Goal: Task Accomplishment & Management: Complete application form

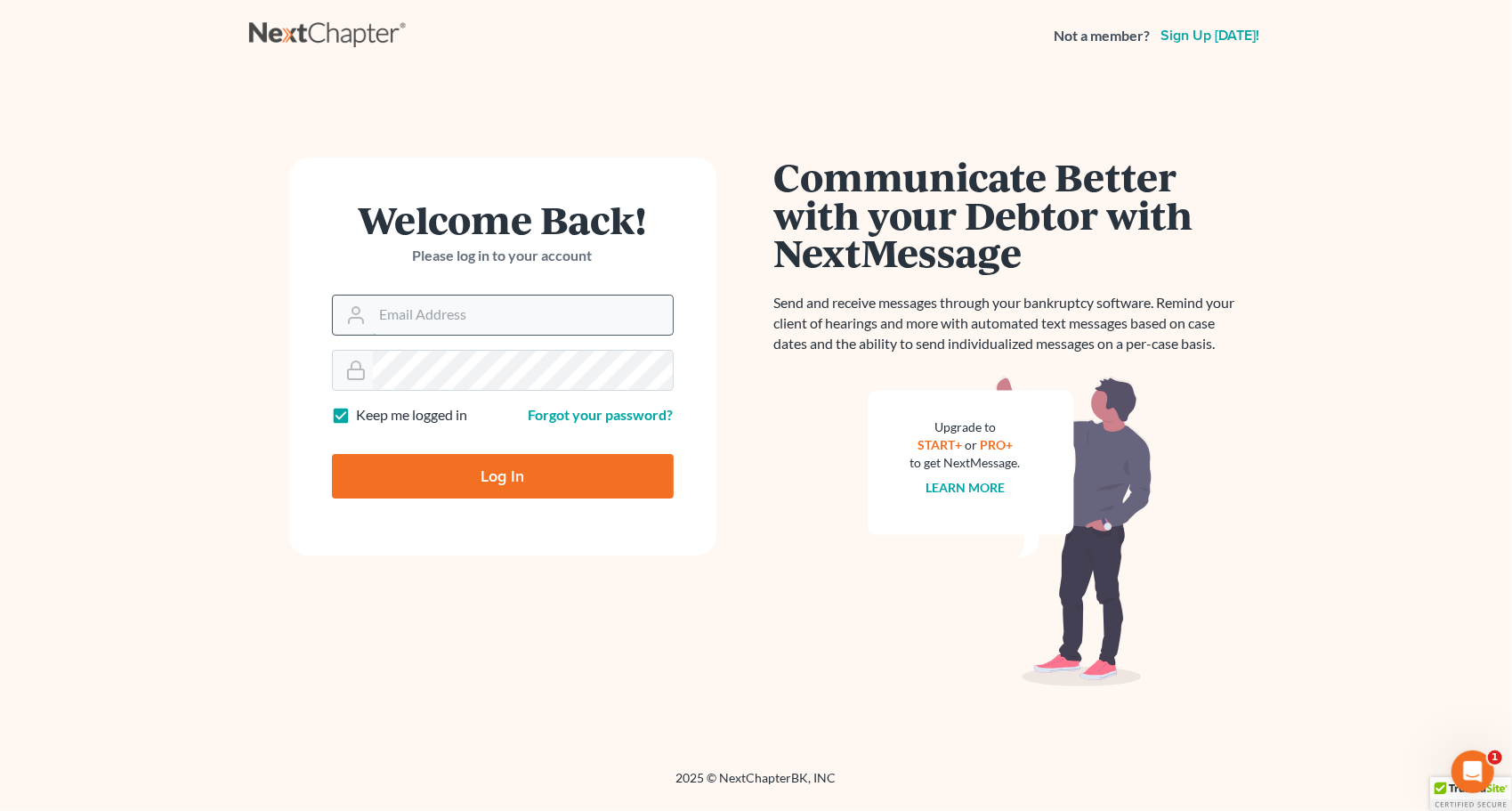
type input "[PERSON_NAME][EMAIL_ADDRESS][DOMAIN_NAME]"
type input "Thinking..."
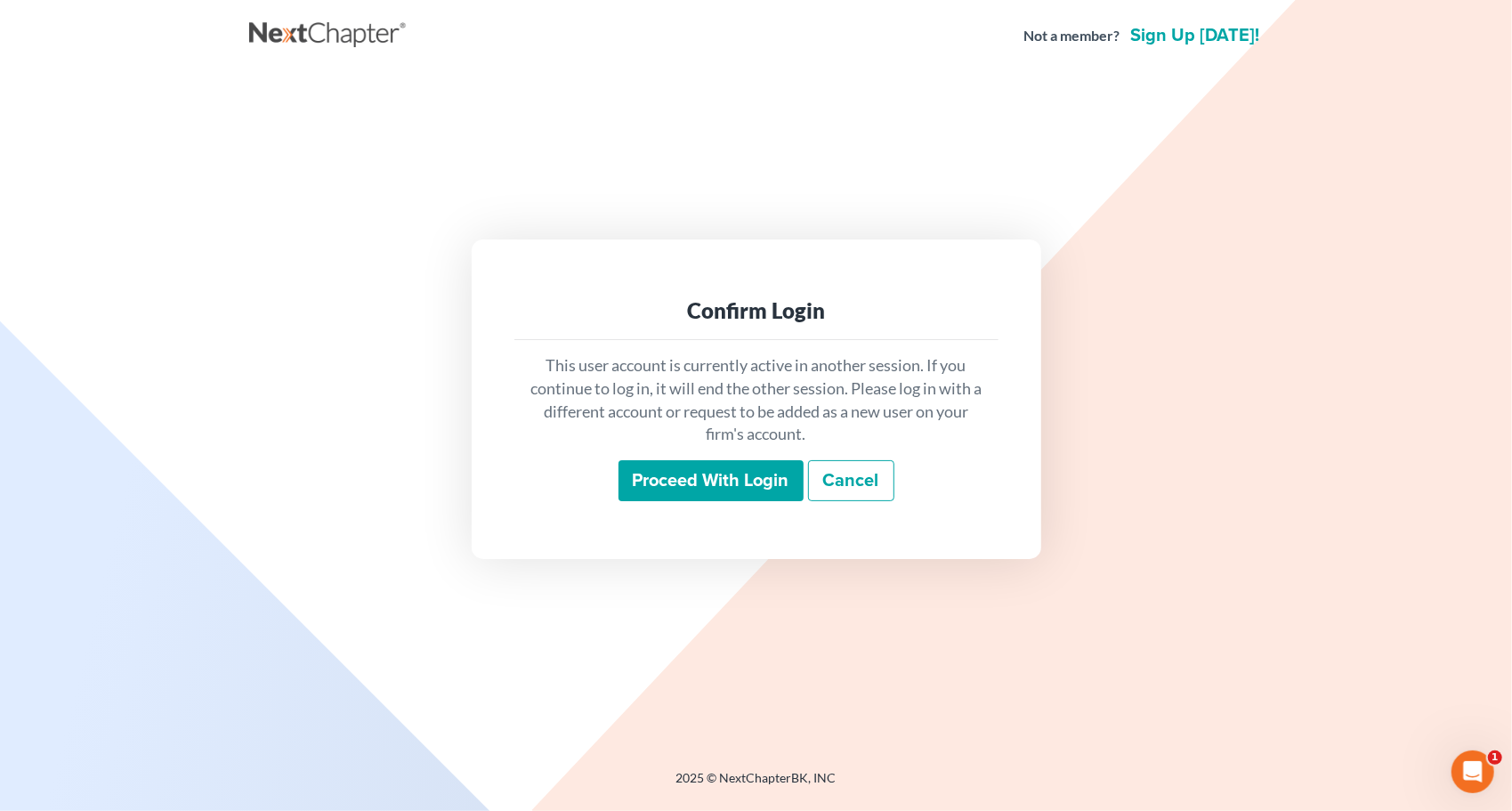
click at [713, 475] on input "Proceed with login" at bounding box center [711, 481] width 185 height 41
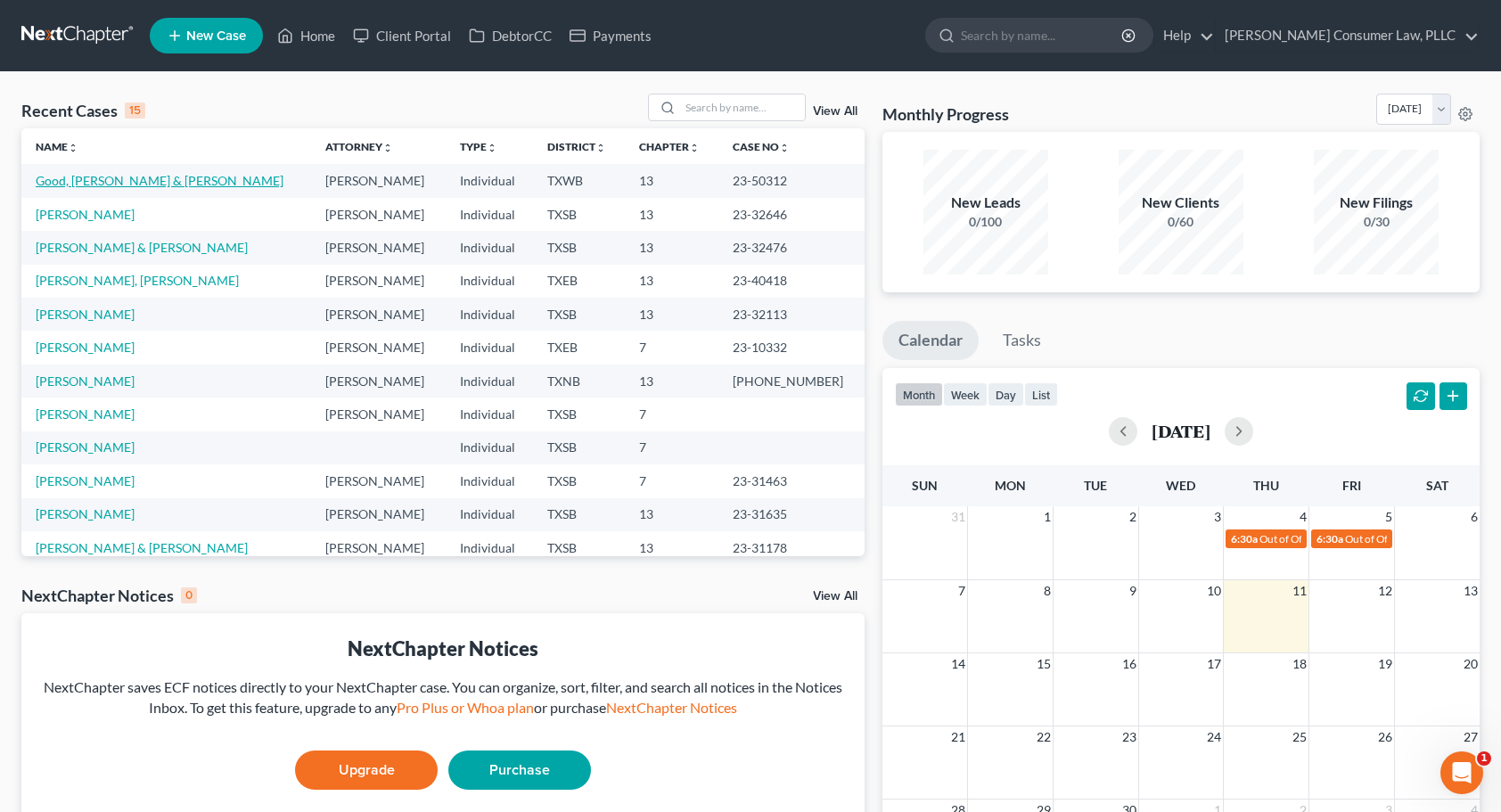
drag, startPoint x: 68, startPoint y: 178, endPoint x: 87, endPoint y: 178, distance: 19.0
click at [68, 178] on link "Good, [PERSON_NAME] & [PERSON_NAME]" at bounding box center [159, 181] width 248 height 16
select select "4"
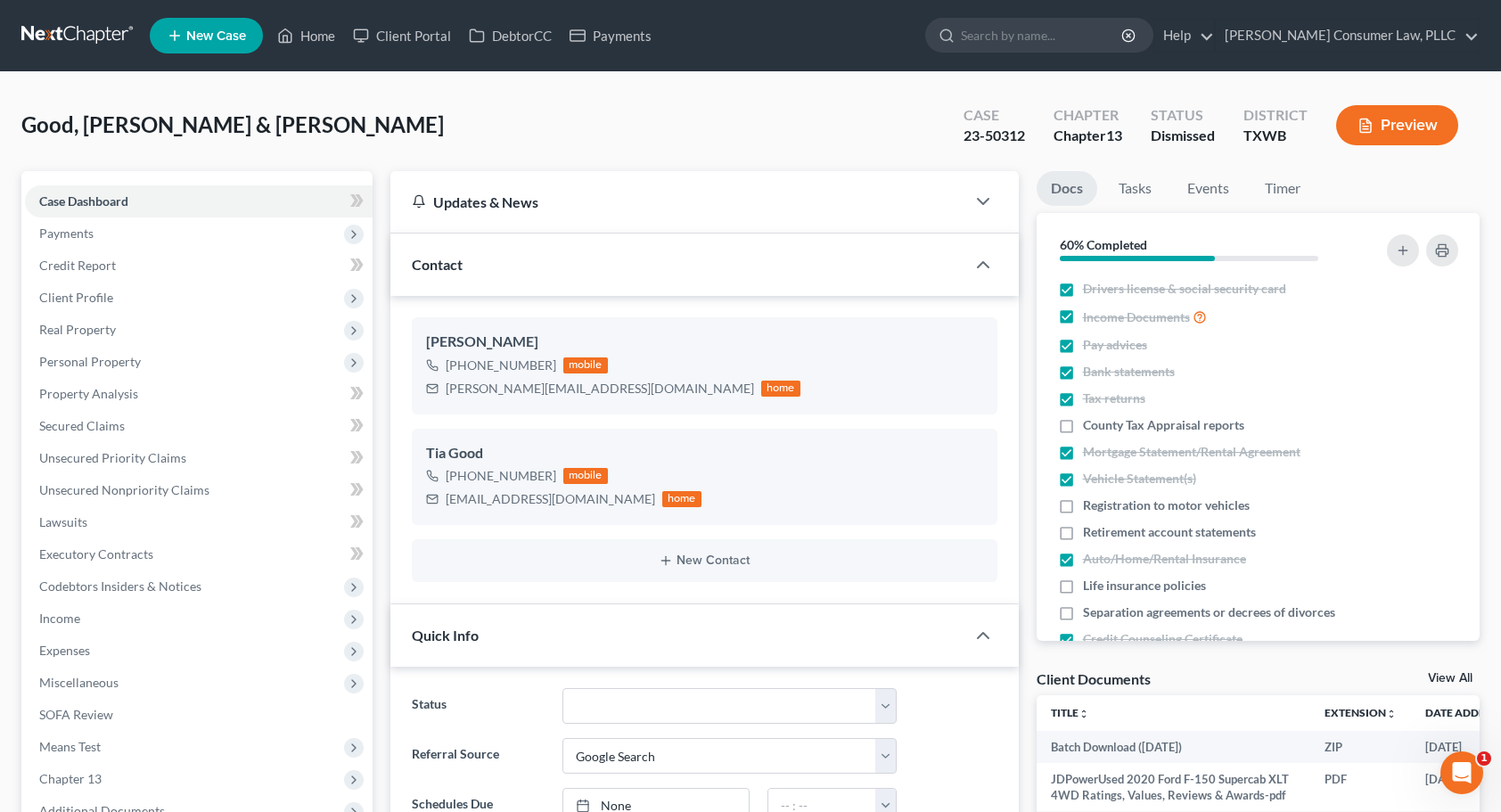
scroll to position [1936, 0]
click at [137, 368] on span "Personal Property" at bounding box center [199, 362] width 348 height 32
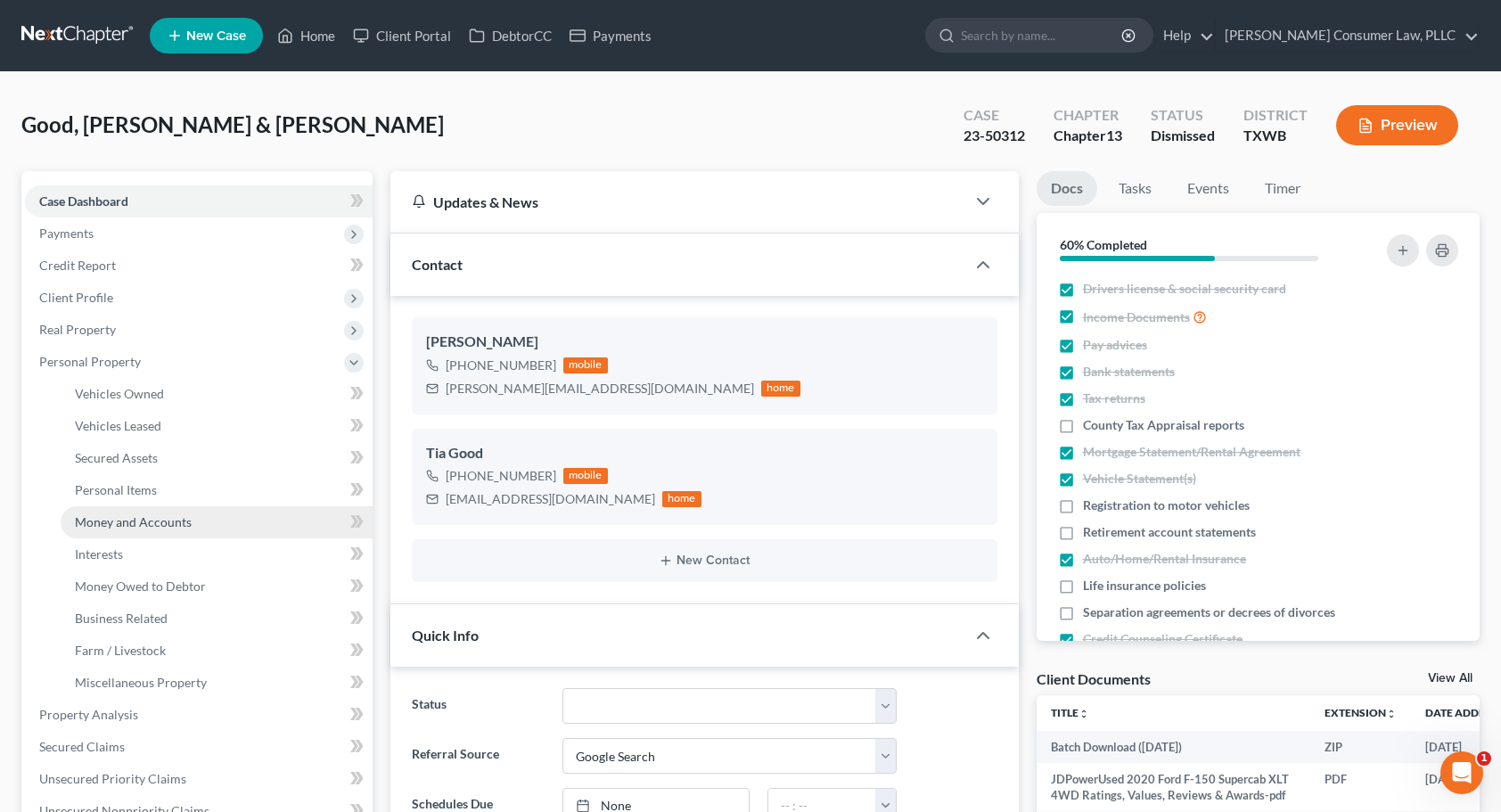
click at [173, 511] on link "Money and Accounts" at bounding box center [216, 522] width 312 height 32
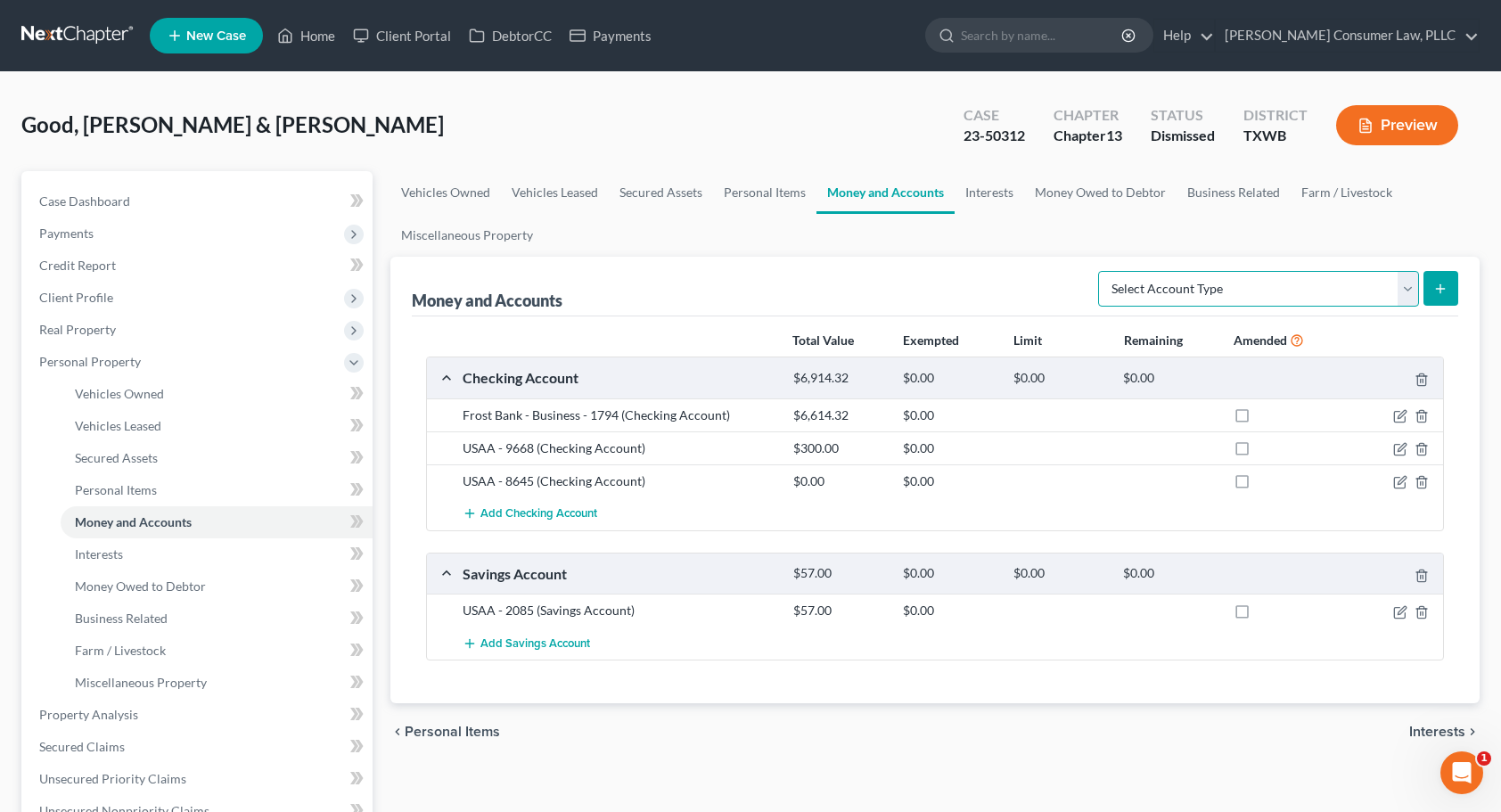
click at [1396, 289] on select "Select Account Type Brokerage Cash on Hand Certificates of Deposit Checking Acc…" at bounding box center [1259, 288] width 321 height 35
select select "other"
click at [1102, 271] on select "Select Account Type Brokerage Cash on Hand Certificates of Deposit Checking Acc…" at bounding box center [1259, 288] width 321 height 35
click at [1437, 281] on icon "submit" at bounding box center [1440, 288] width 15 height 15
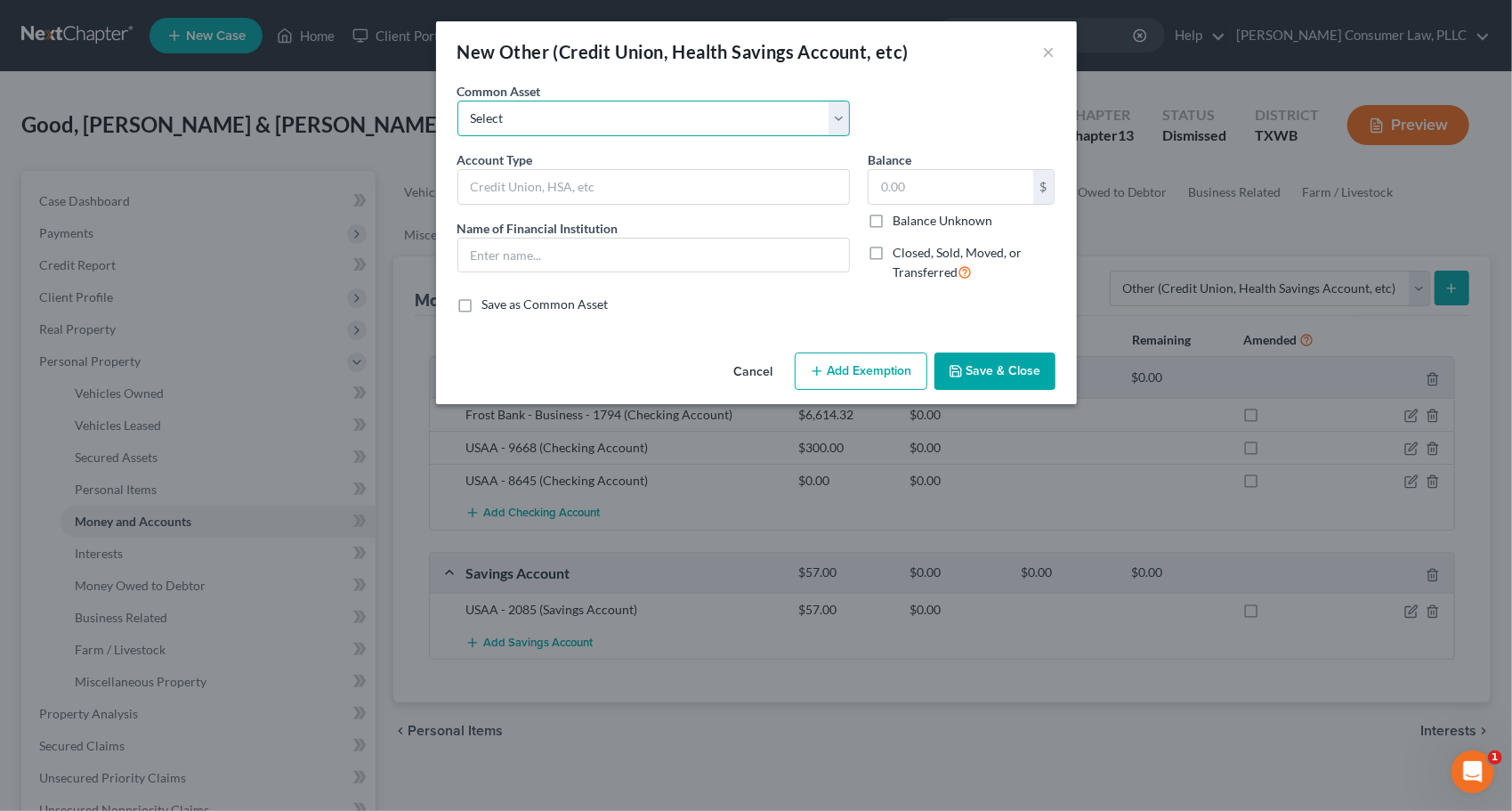
click at [840, 108] on select "Select Cash App Account Paypal P2P Money Transfer Services CashApp P2P Money Tr…" at bounding box center [654, 118] width 392 height 35
select select "7"
click at [458, 101] on select "Select Cash App Account Paypal P2P Money Transfer Services CashApp P2P Money Tr…" at bounding box center [654, 118] width 392 height 35
type input "CashApp/P2P Money Transfer Services"
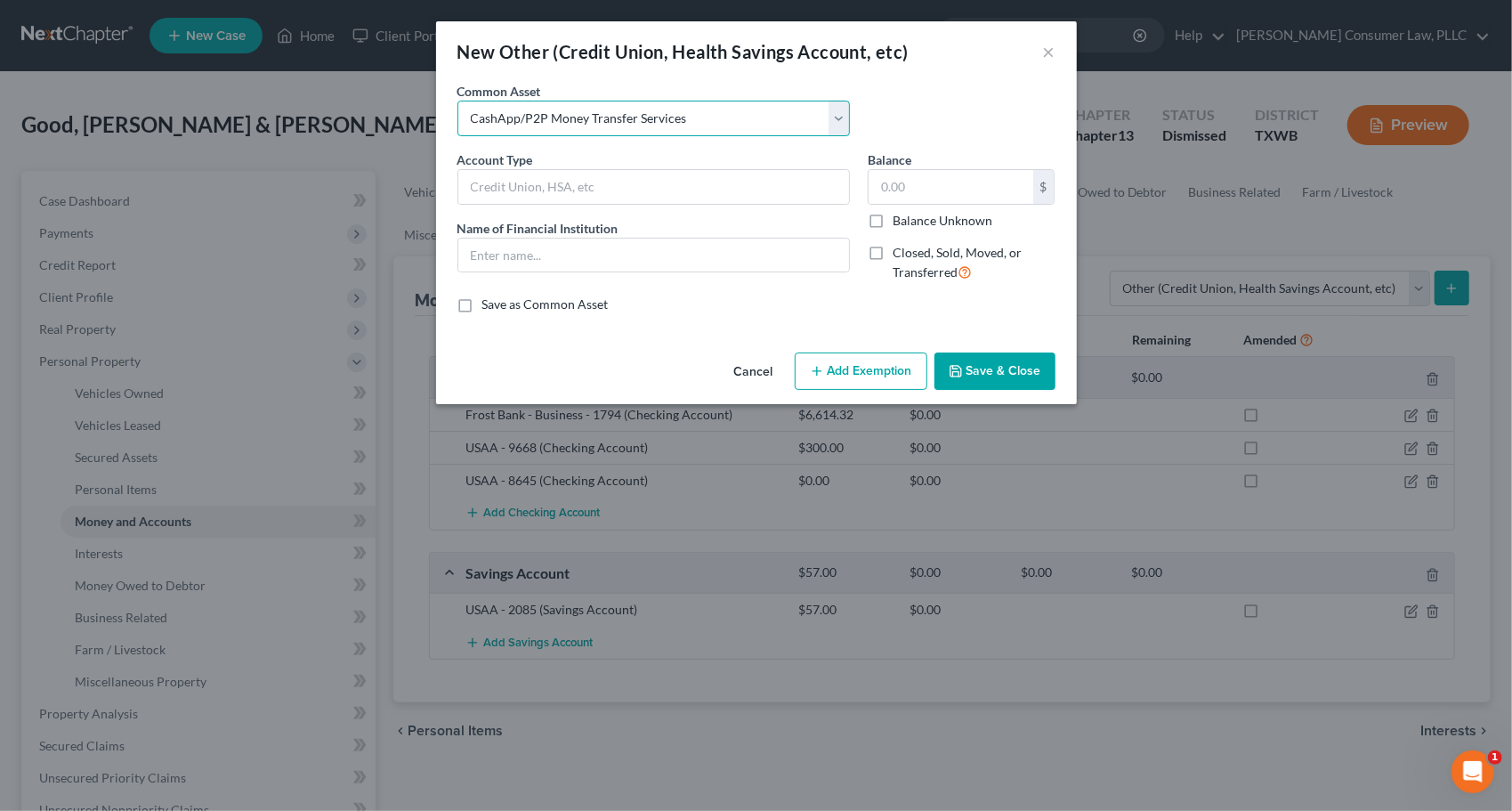
type input "0"
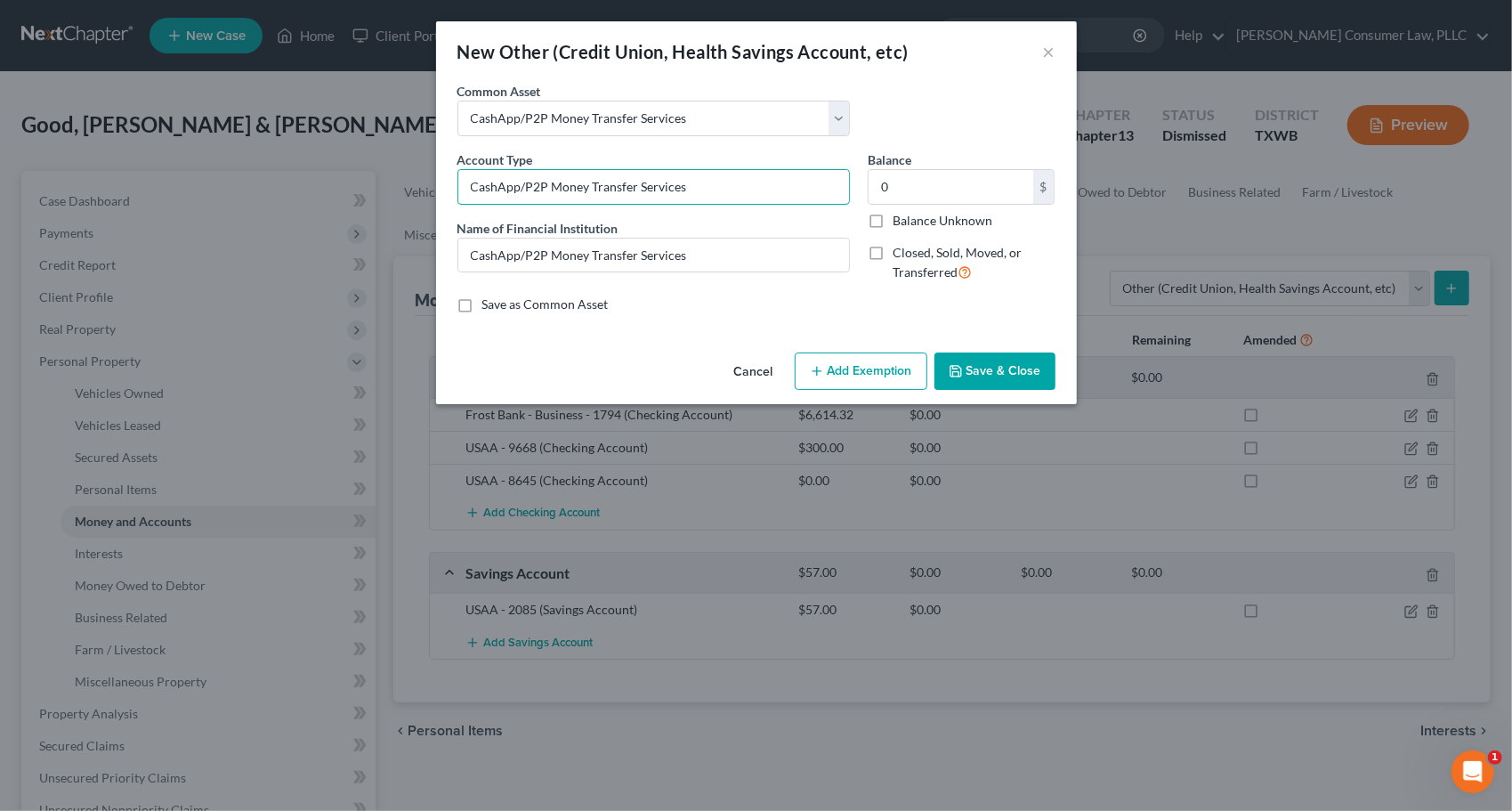
click at [397, 185] on div "New Other (Credit Union, Health Savings Account, etc) × An exemption set must f…" at bounding box center [756, 405] width 1512 height 811
drag, startPoint x: 836, startPoint y: 117, endPoint x: 826, endPoint y: 119, distance: 10.2
click at [836, 117] on select "Select Cash App Account Paypal P2P Money Transfer Services CashApp P2P Money Tr…" at bounding box center [654, 118] width 392 height 35
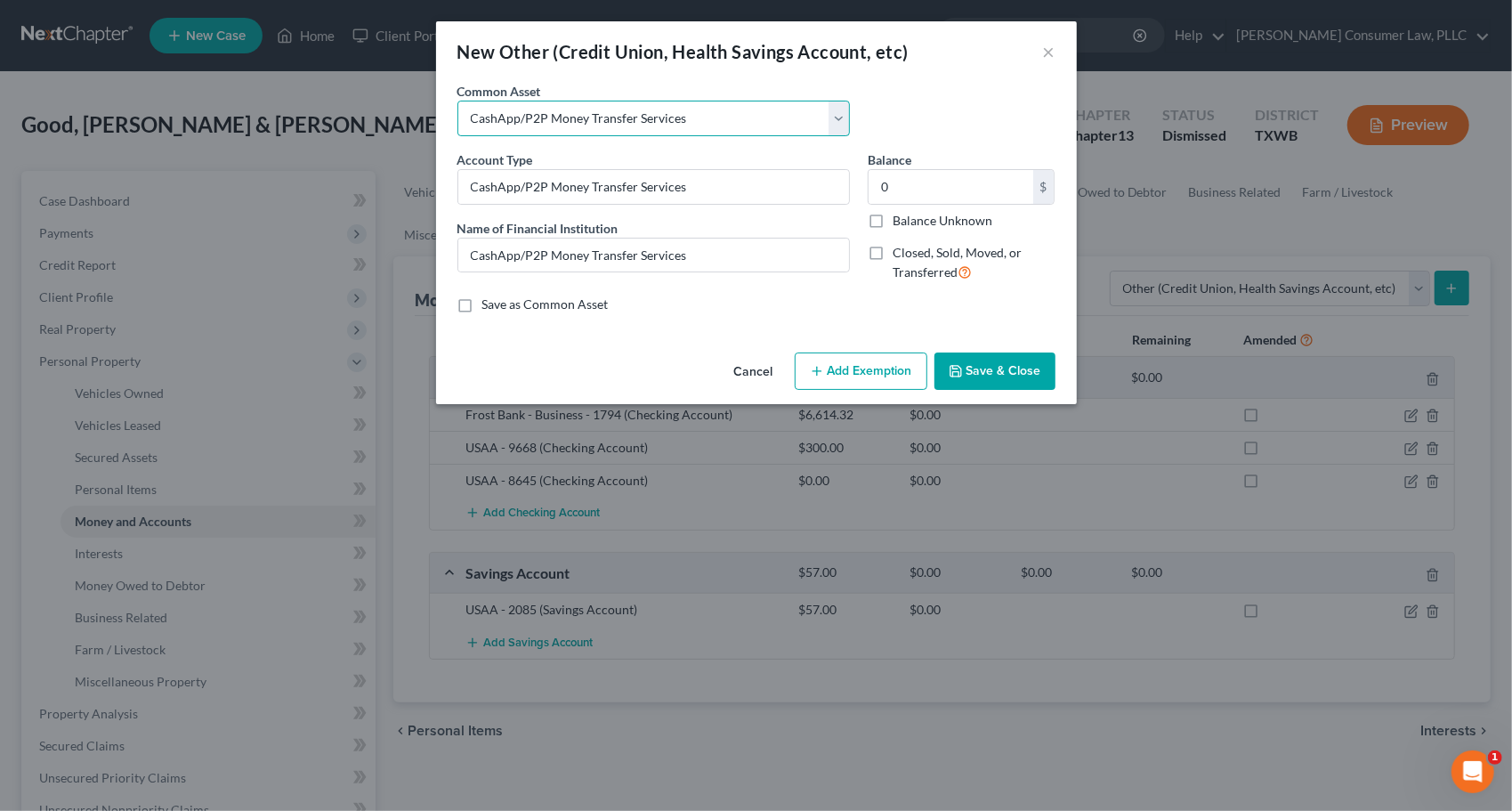
select select "10"
click at [458, 101] on select "Select Cash App Account Paypal P2P Money Transfer Services CashApp P2P Money Tr…" at bounding box center [654, 118] width 392 height 35
type input "PayPal/P2P Money Transfer Services"
drag, startPoint x: 716, startPoint y: 256, endPoint x: 677, endPoint y: 296, distance: 55.9
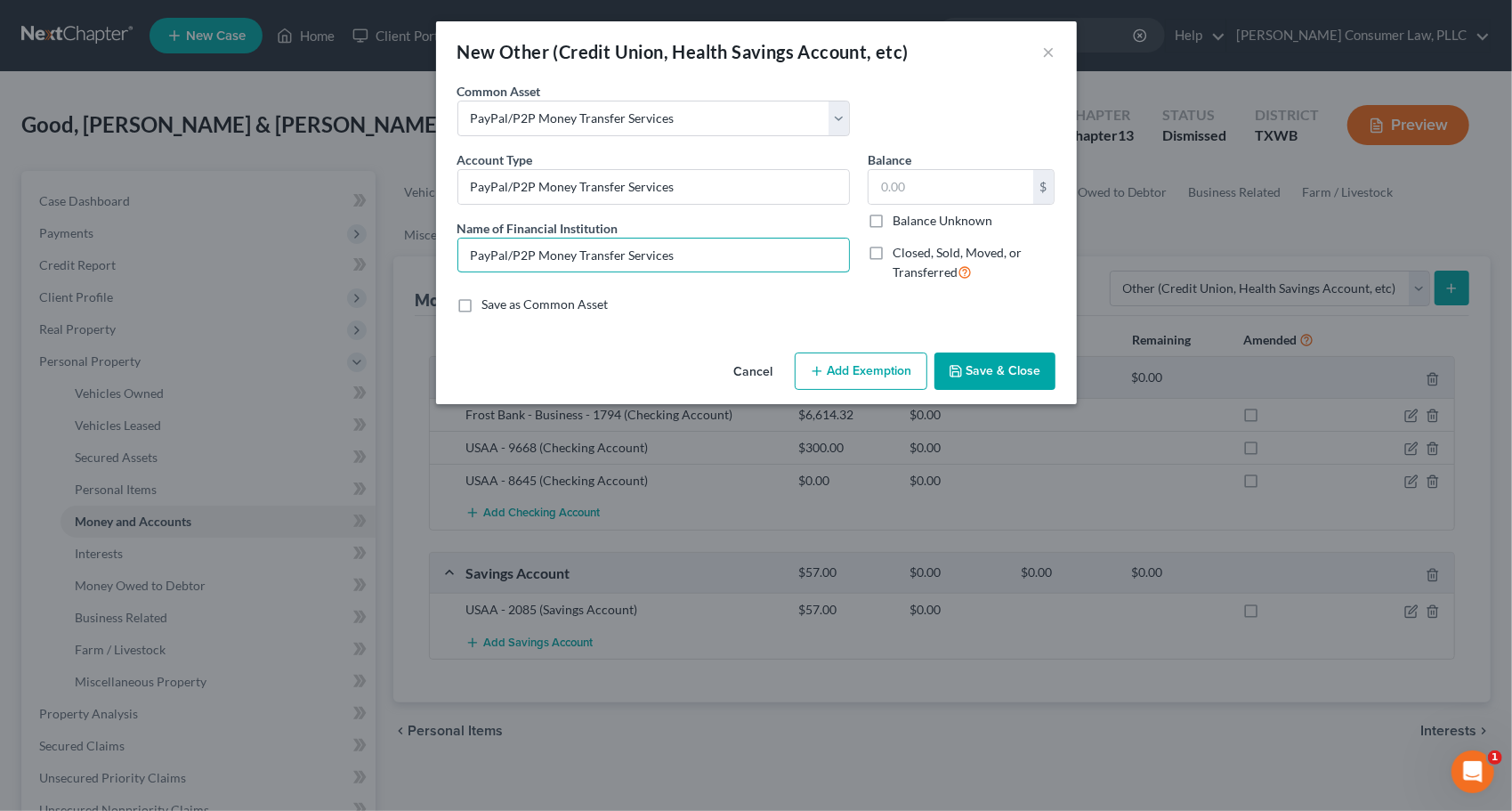
click at [372, 249] on div "New Other (Credit Union, Health Savings Account, etc) × An exemption set must f…" at bounding box center [756, 405] width 1512 height 811
click at [837, 109] on select "Select Cash App Account Paypal P2P Money Transfer Services CashApp P2P Money Tr…" at bounding box center [654, 118] width 392 height 35
select select "6"
click at [458, 101] on select "Select Cash App Account Paypal P2P Money Transfer Services CashApp P2P Money Tr…" at bounding box center [654, 118] width 392 height 35
type input "Venmo/P2P Money Transfer Services"
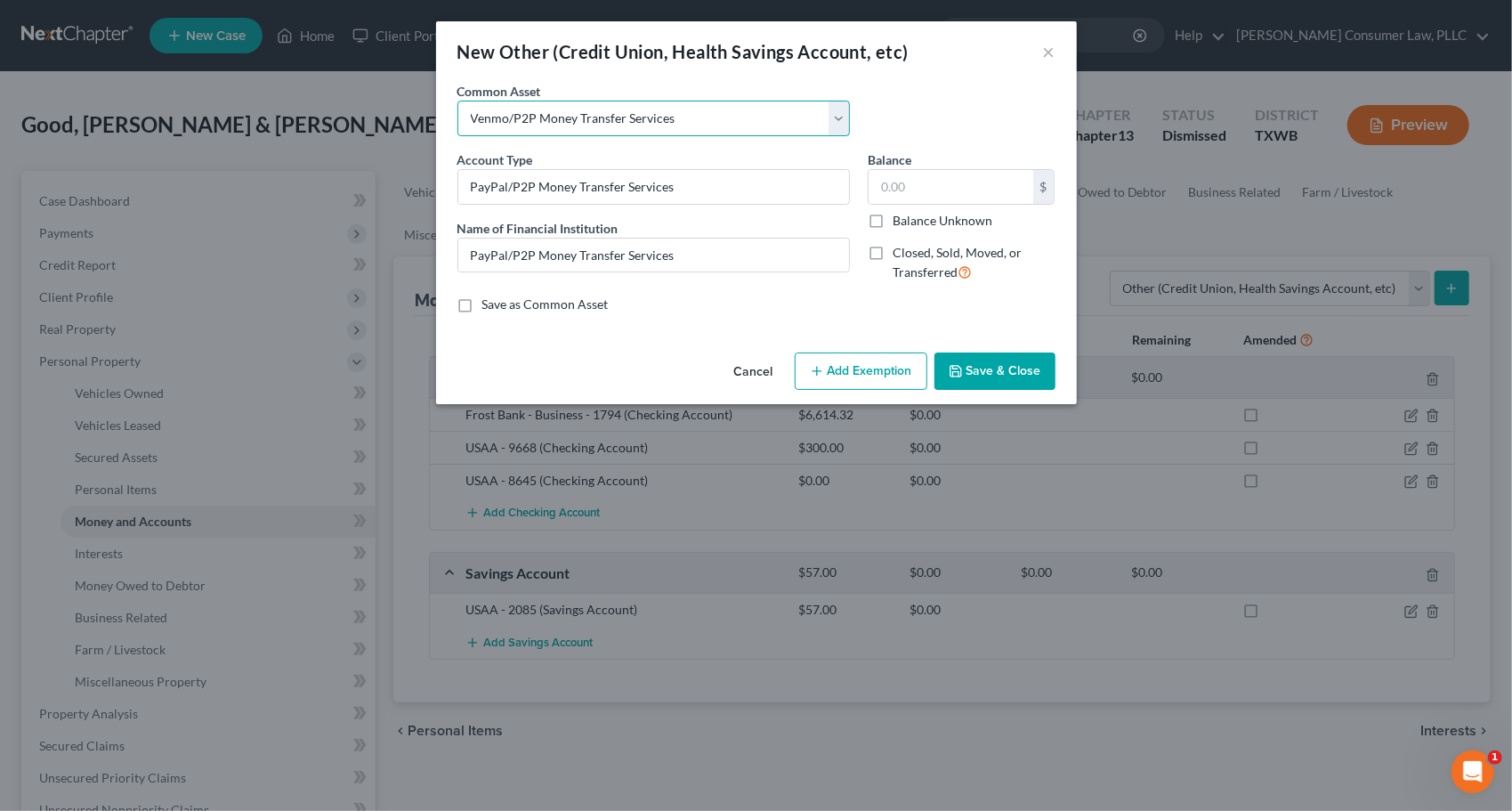
type input "Venmo/P2P Money Transfer Services"
type input "0"
drag, startPoint x: 735, startPoint y: 257, endPoint x: 441, endPoint y: 246, distance: 294.2
click at [441, 246] on div "An exemption set must first be selected from the Filing Information section. Co…" at bounding box center [756, 214] width 641 height 264
click at [1047, 52] on button "×" at bounding box center [1049, 52] width 13 height 21
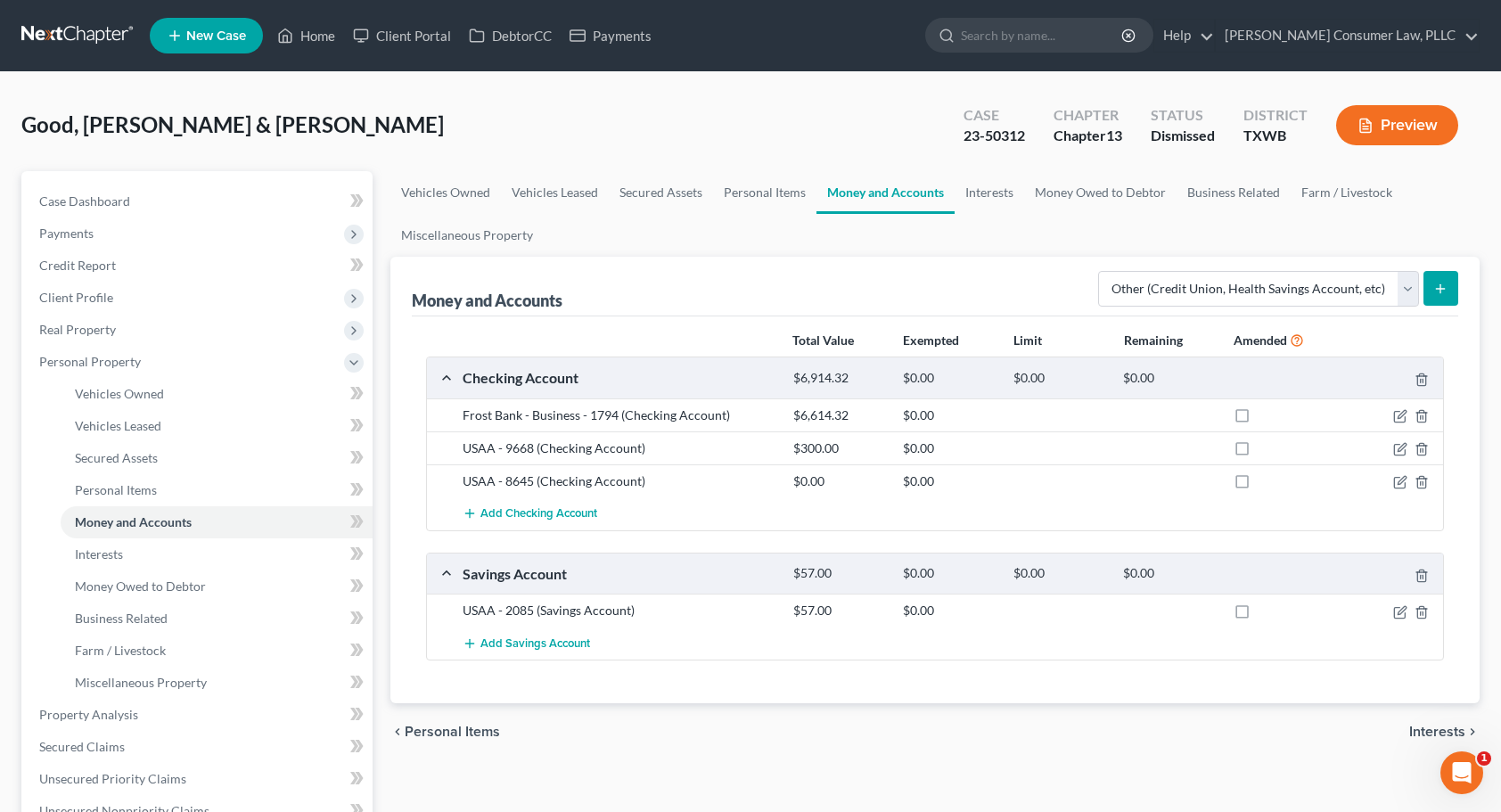
click at [645, 136] on div "Good, Johnny & Tia Upgraded Case 23-50312 Chapter Chapter 13 Status Dismissed D…" at bounding box center [750, 132] width 1458 height 77
click at [157, 491] on link "Personal Items" at bounding box center [216, 490] width 312 height 32
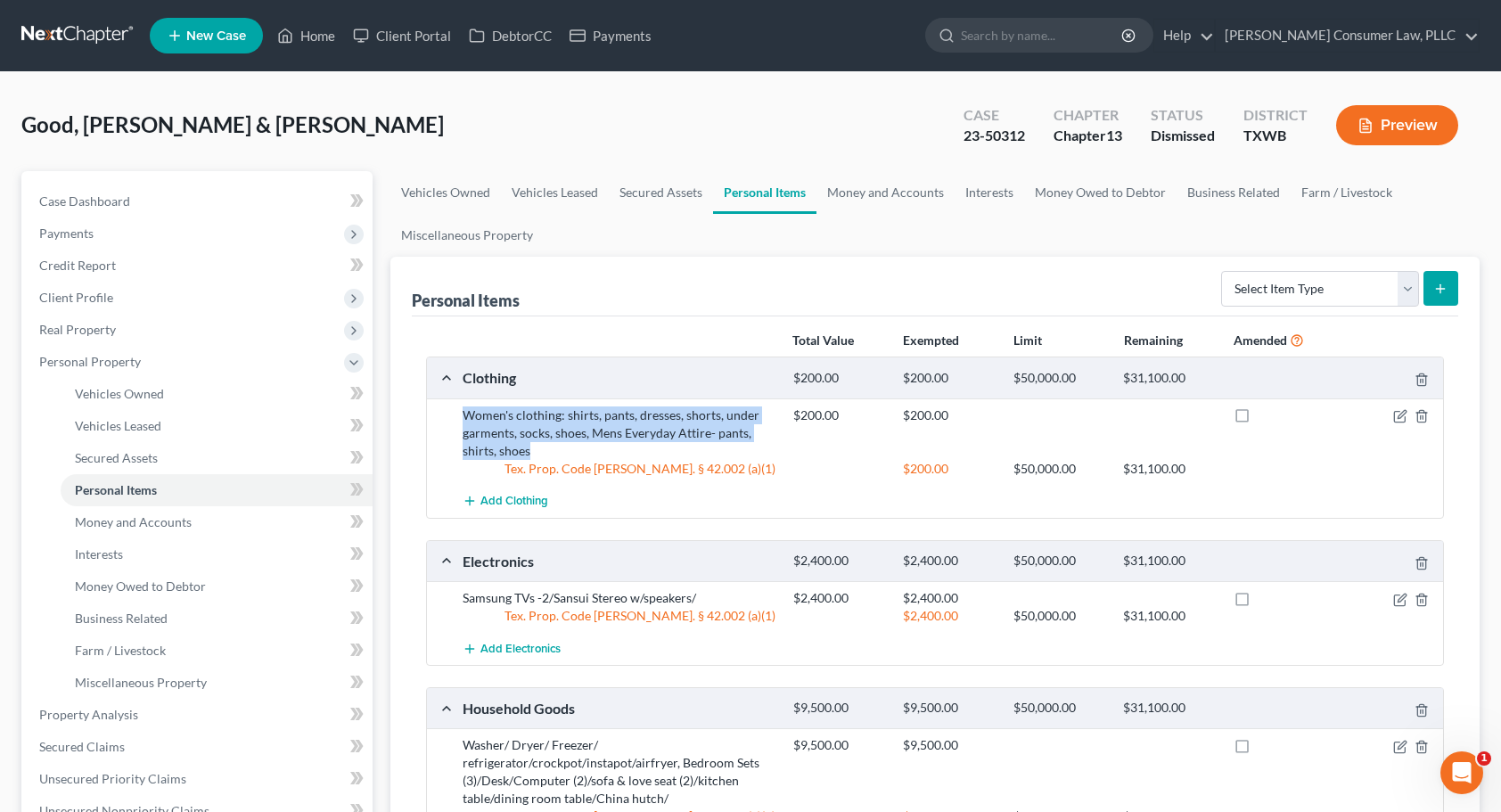
drag, startPoint x: 545, startPoint y: 443, endPoint x: 466, endPoint y: 408, distance: 86.4
click at [466, 408] on div "Women's clothing: shirts, pants, dresses, shorts, under garments, socks, shoes,…" at bounding box center [619, 433] width 330 height 54
drag, startPoint x: 466, startPoint y: 408, endPoint x: 514, endPoint y: 421, distance: 49.7
copy div "Women's clothing: shirts, pants, dresses, shorts, under garments, socks, shoes,…"
